Goal: Check status: Check status

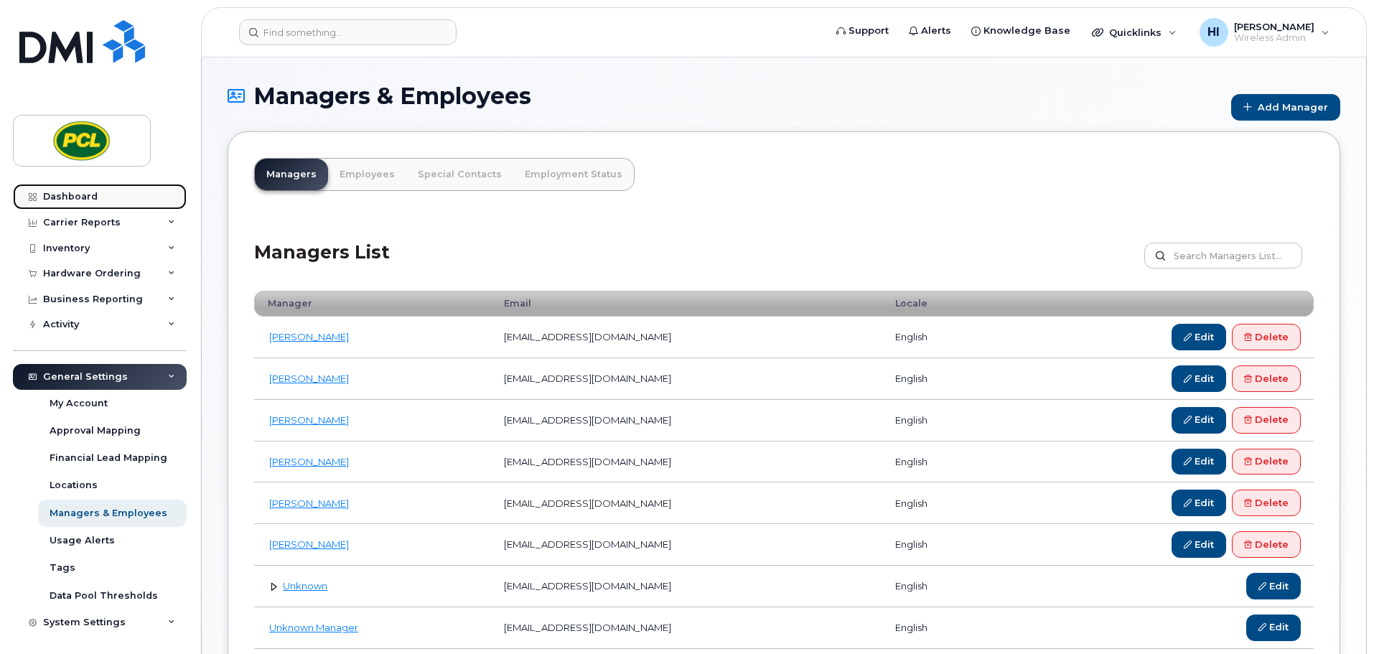
click at [88, 195] on div "Dashboard" at bounding box center [70, 196] width 55 height 11
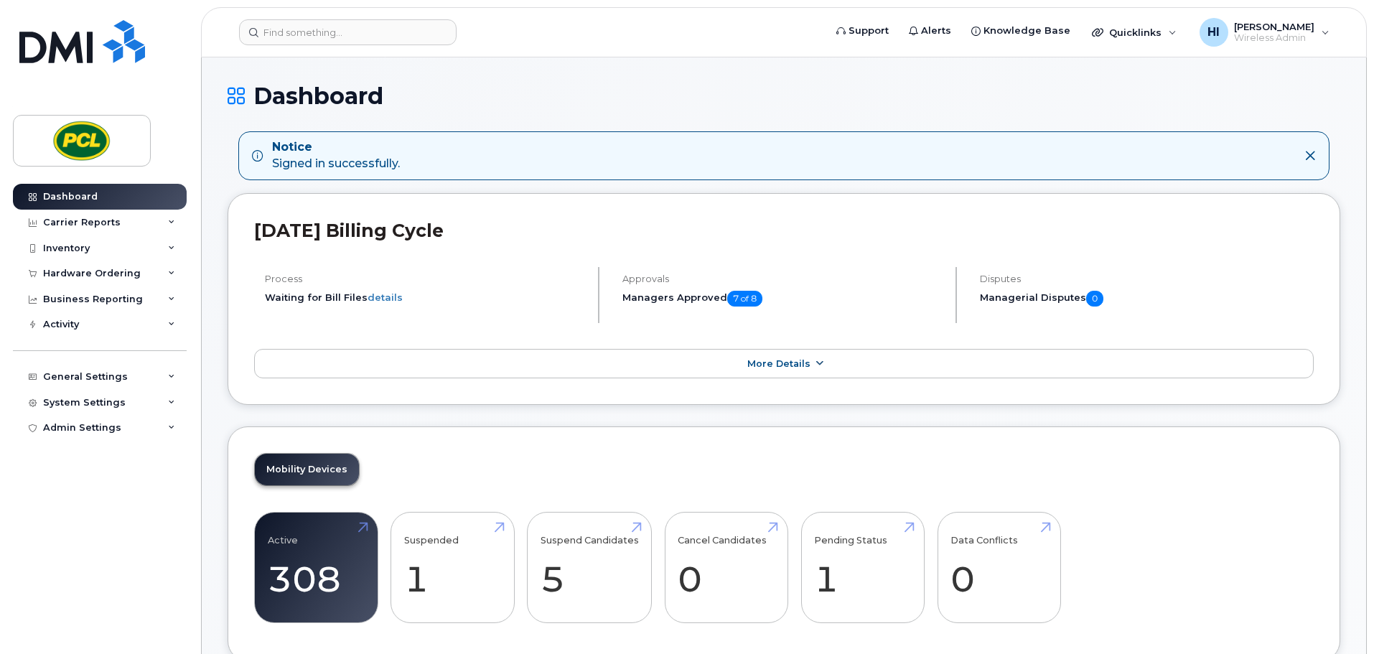
click at [813, 360] on icon at bounding box center [818, 363] width 11 height 9
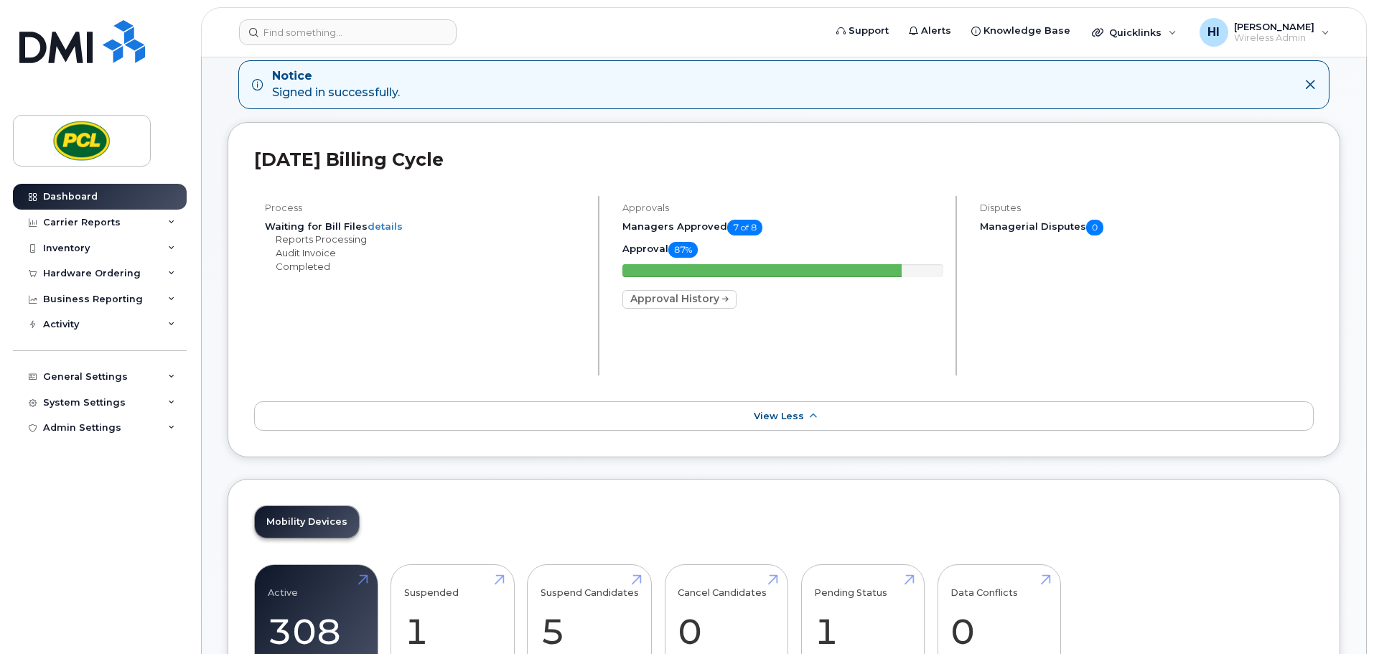
scroll to position [72, 0]
click at [811, 414] on icon at bounding box center [812, 415] width 11 height 9
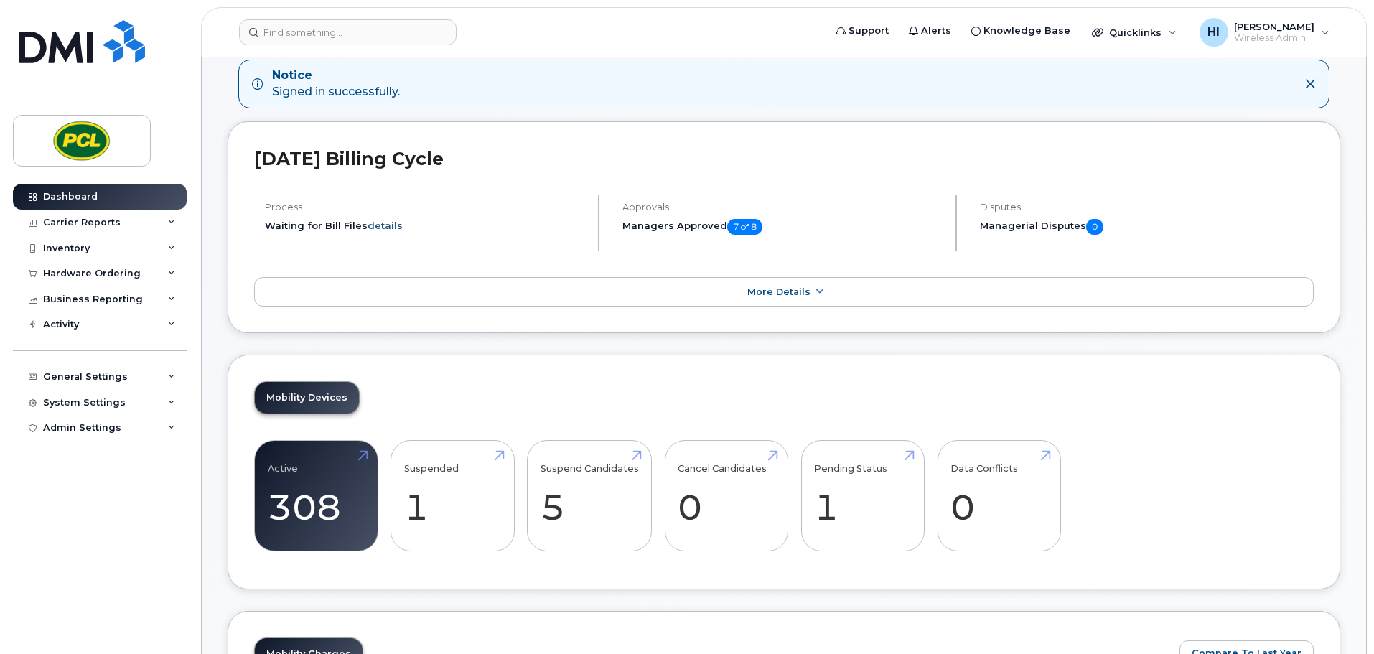
click at [385, 225] on link "details" at bounding box center [385, 225] width 35 height 11
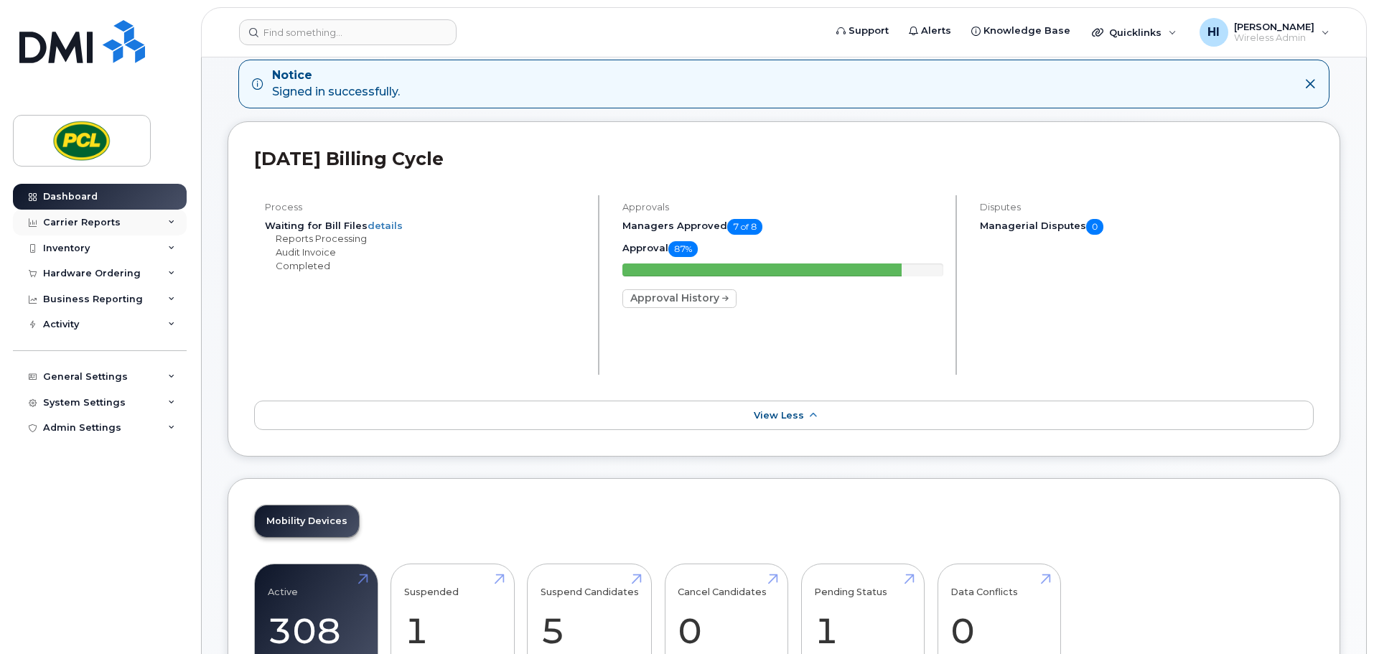
click at [66, 220] on div "Carrier Reports" at bounding box center [82, 222] width 78 height 11
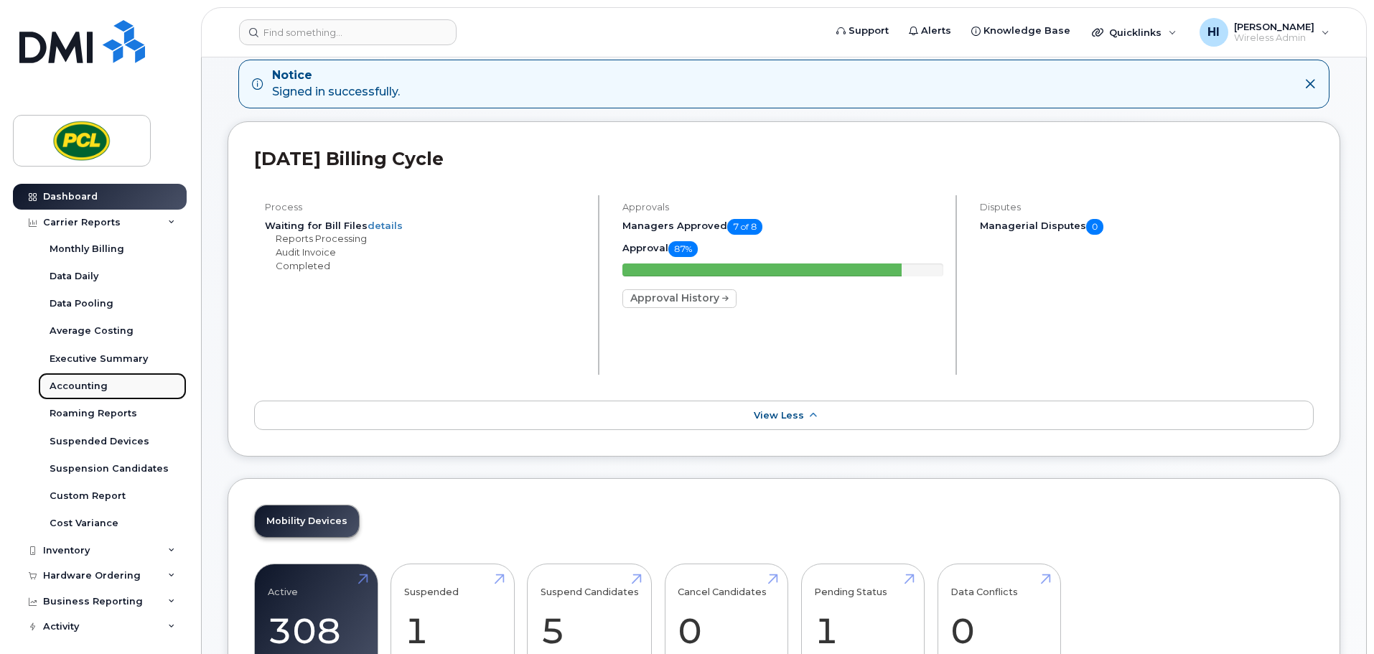
click at [89, 380] on div "Accounting" at bounding box center [79, 386] width 58 height 13
